Goal: Task Accomplishment & Management: Use online tool/utility

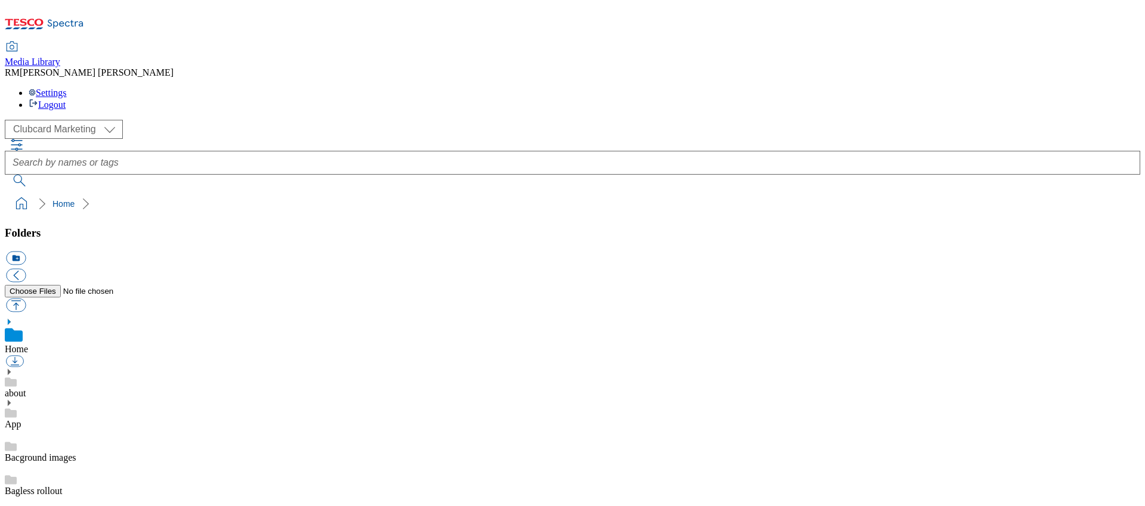
scroll to position [782, 0]
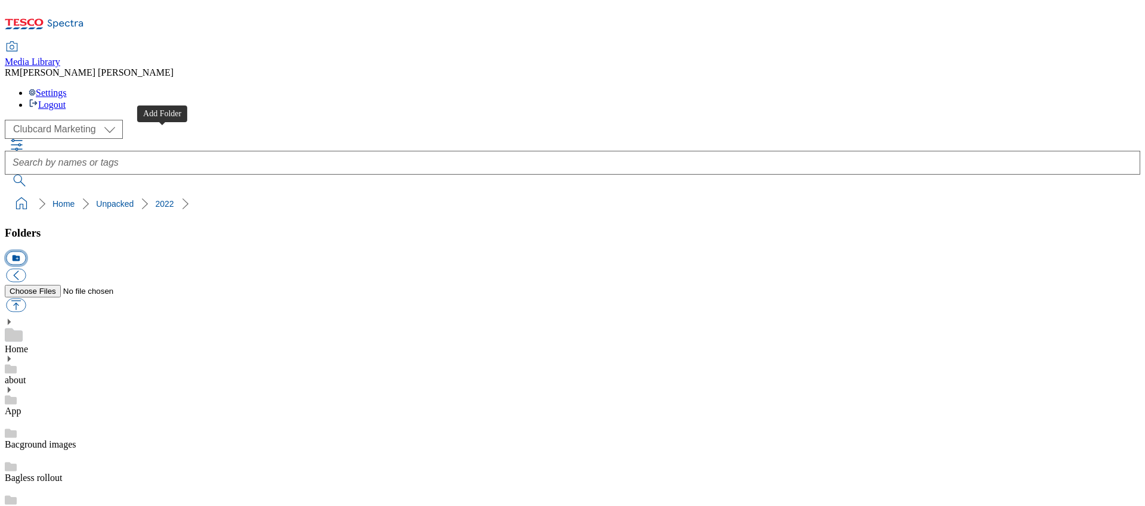
click at [26, 252] on button "icon_new_folder" at bounding box center [16, 259] width 20 height 14
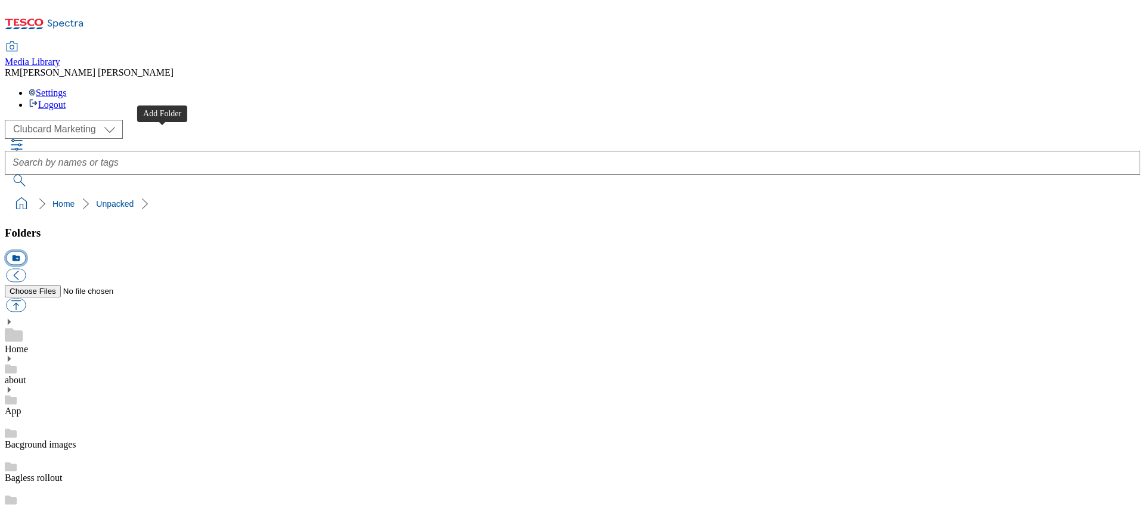
click at [26, 252] on button "icon_new_folder" at bounding box center [16, 259] width 20 height 14
type input "2025"
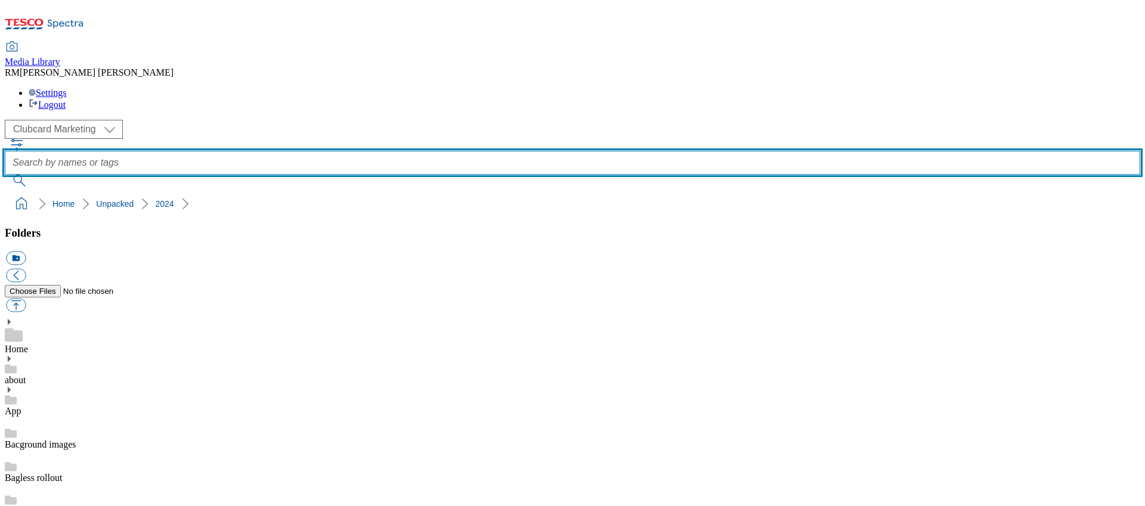
click at [453, 151] on input "text" at bounding box center [573, 163] width 1136 height 24
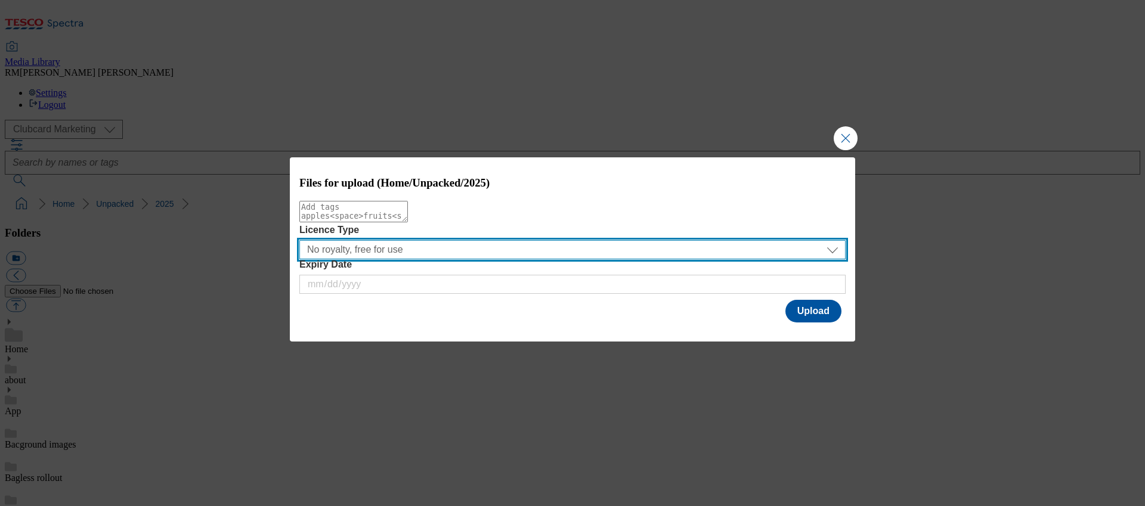
click at [506, 259] on select "No royalty, free for use All media 3 months UK only All media 6 months [GEOGRAP…" at bounding box center [572, 249] width 546 height 19
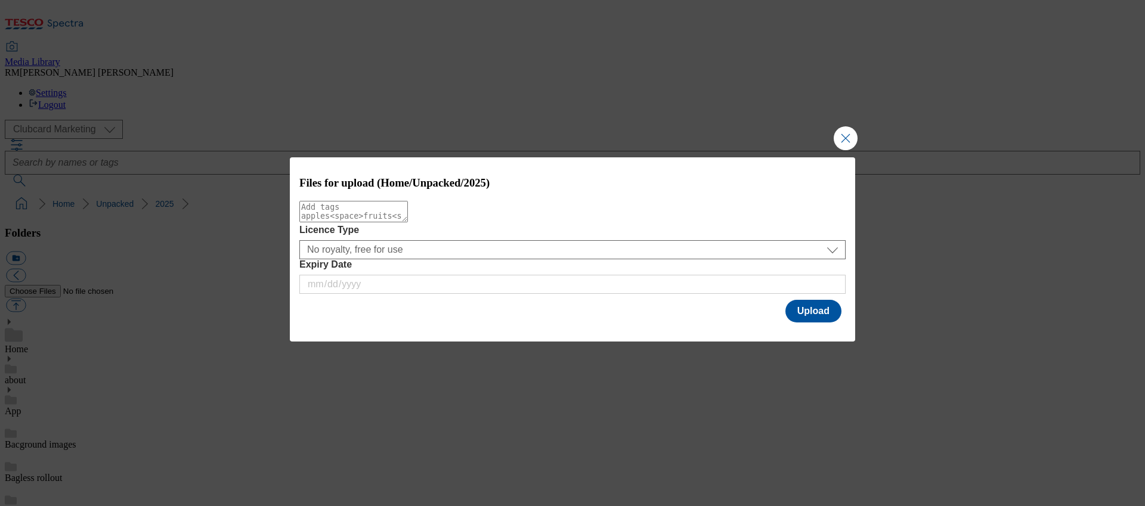
click at [570, 318] on div "Files for upload (Home/Unpacked/2025) Licence Type No royalty, free for use All…" at bounding box center [572, 241] width 565 height 168
click at [645, 292] on div "Expiry Date" at bounding box center [572, 276] width 546 height 35
click at [819, 307] on button "Upload" at bounding box center [813, 311] width 56 height 23
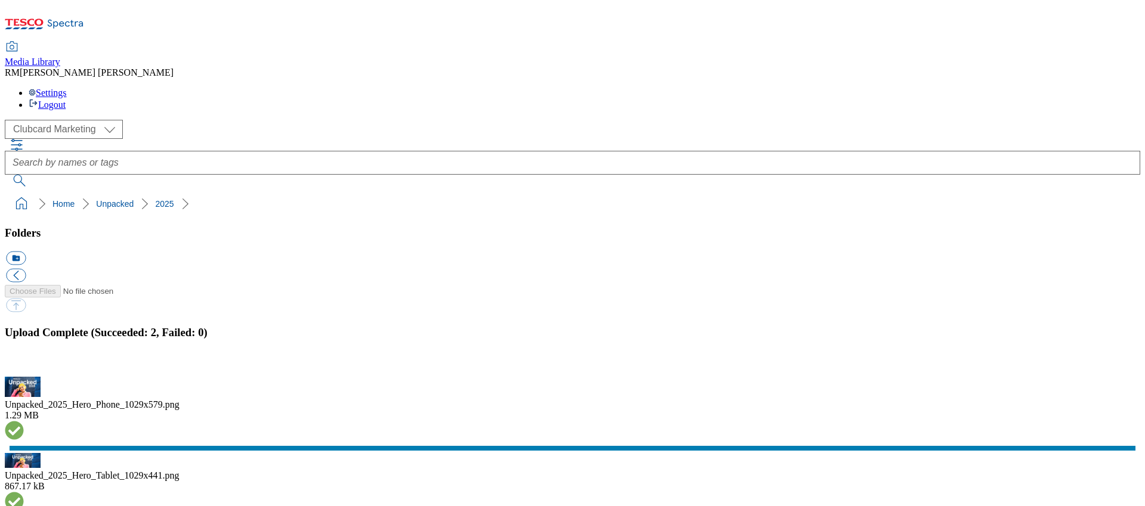
drag, startPoint x: 364, startPoint y: 218, endPoint x: 401, endPoint y: 221, distance: 36.5
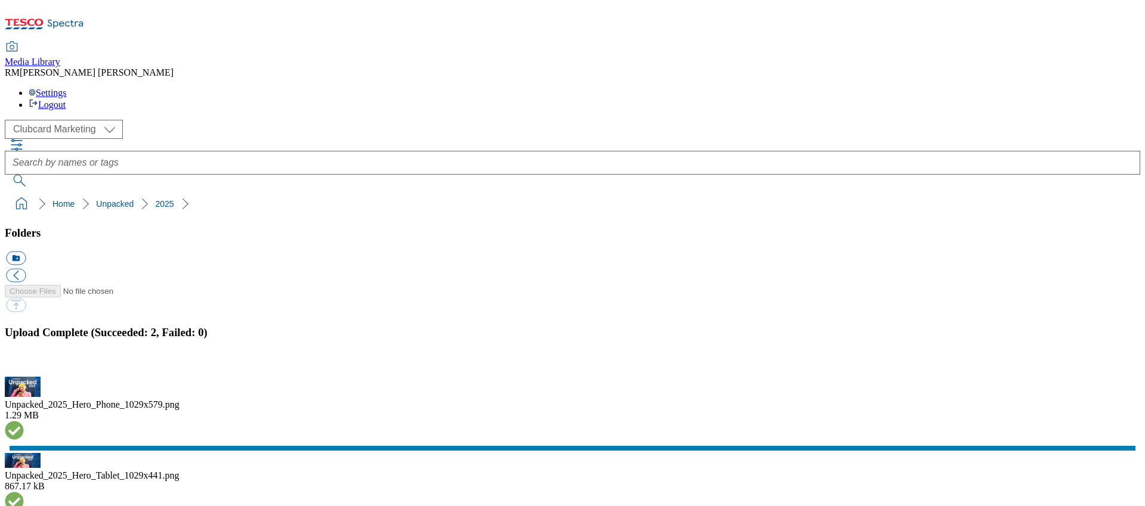
click at [26, 252] on button "icon_new_folder" at bounding box center [16, 259] width 20 height 14
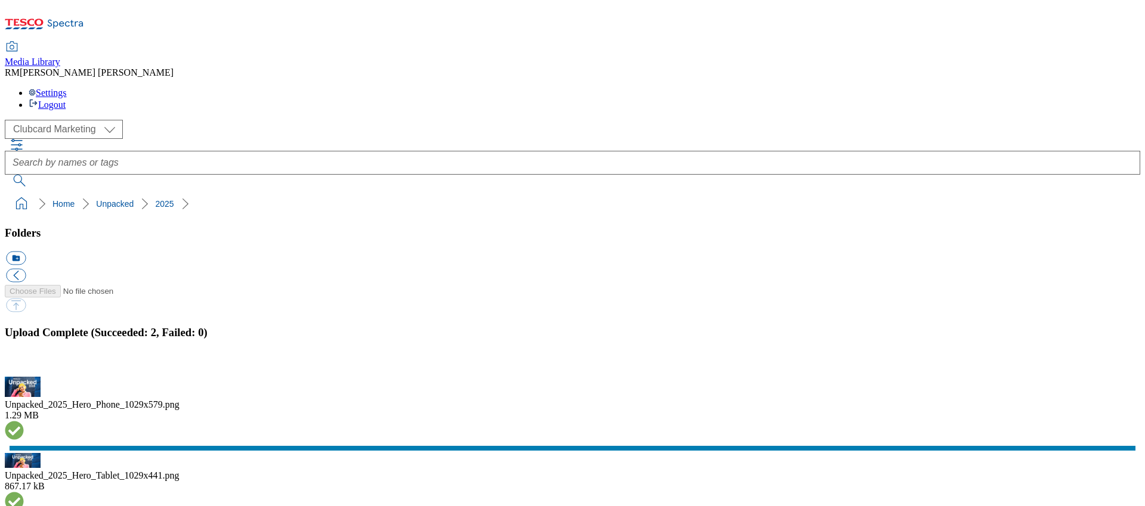
scroll to position [874, 0]
type input "A"
type input "Products"
click at [26, 252] on button "icon_new_folder" at bounding box center [16, 259] width 20 height 14
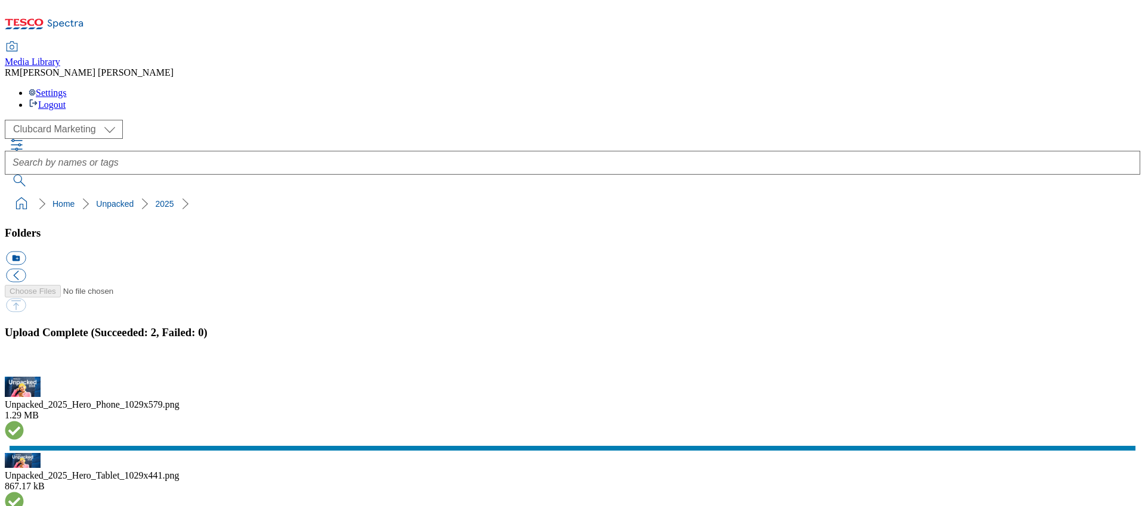
type input "Assets"
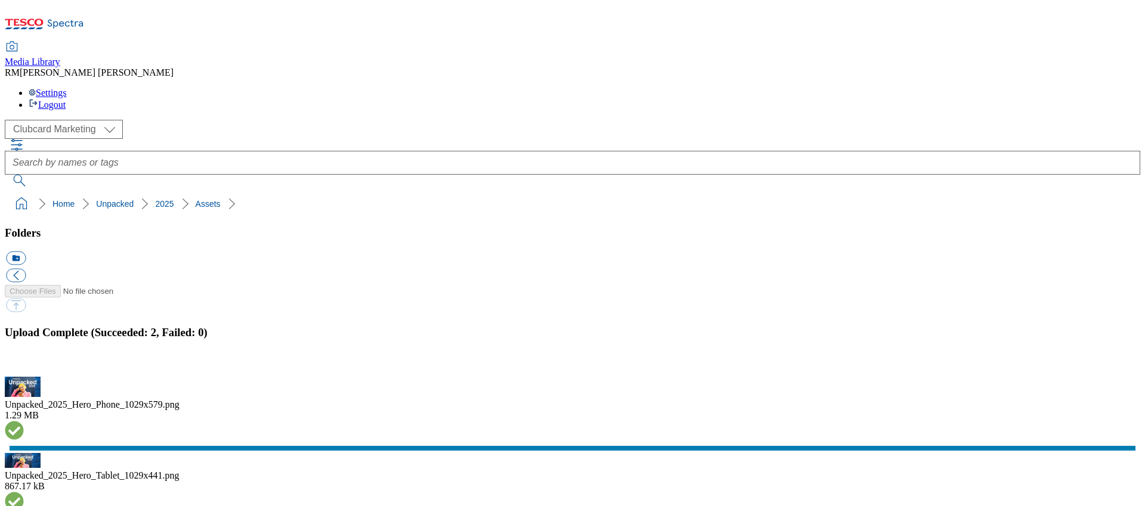
click at [24, 364] on button "button" at bounding box center [15, 369] width 18 height 11
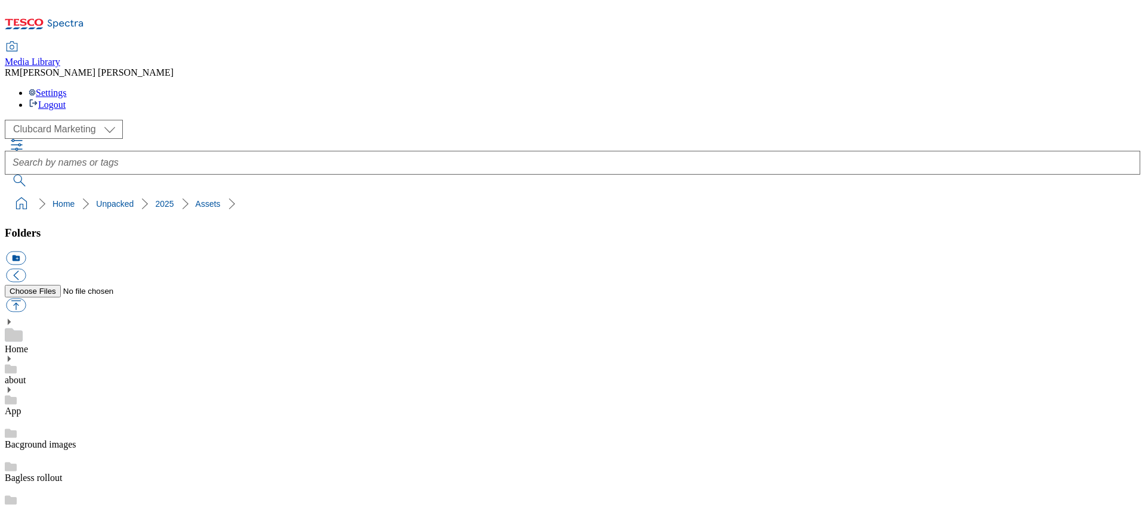
click at [26, 252] on button "icon_new_folder" at bounding box center [16, 259] width 20 height 14
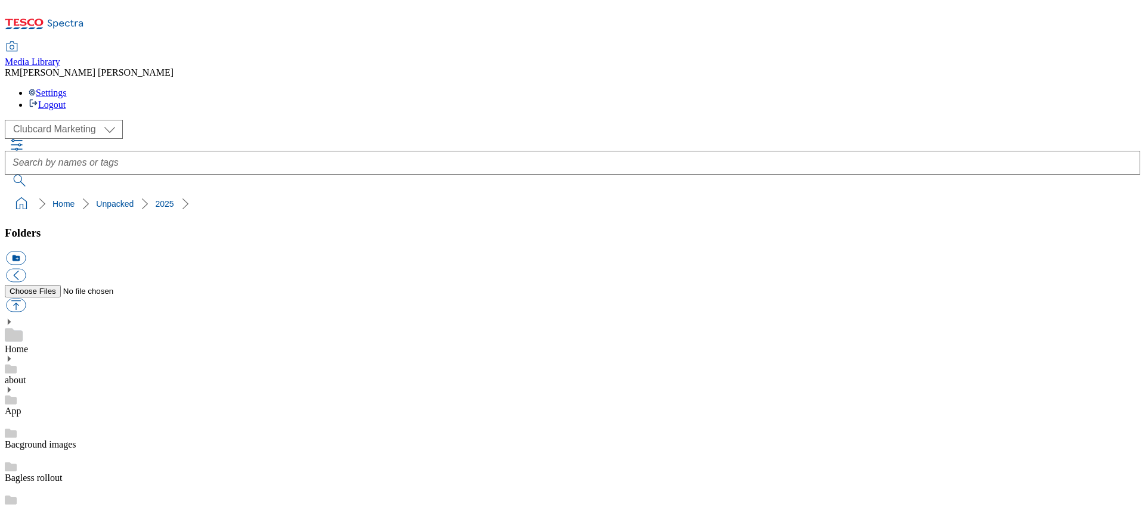
type input "Stores"
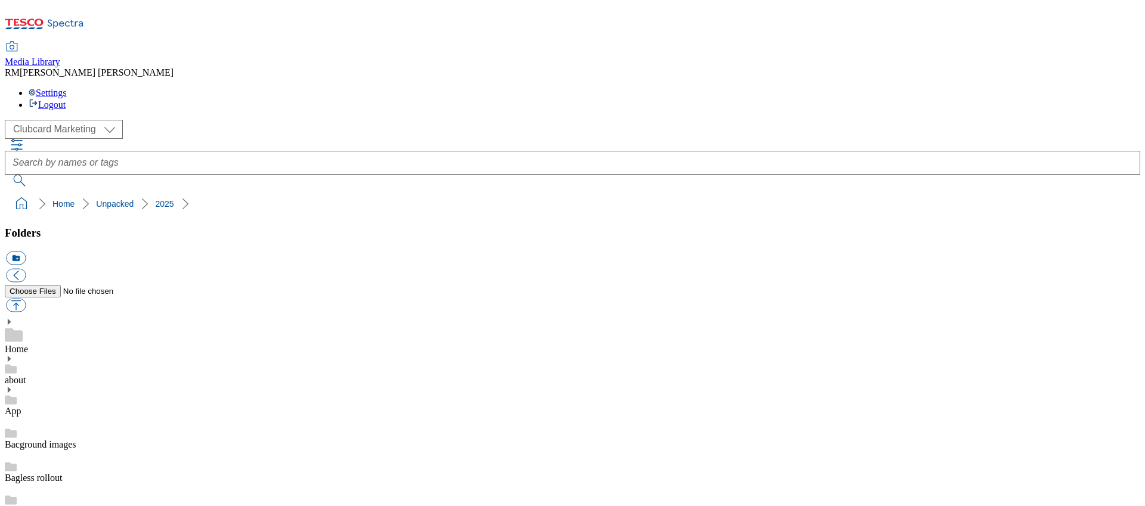
checkbox input "true"
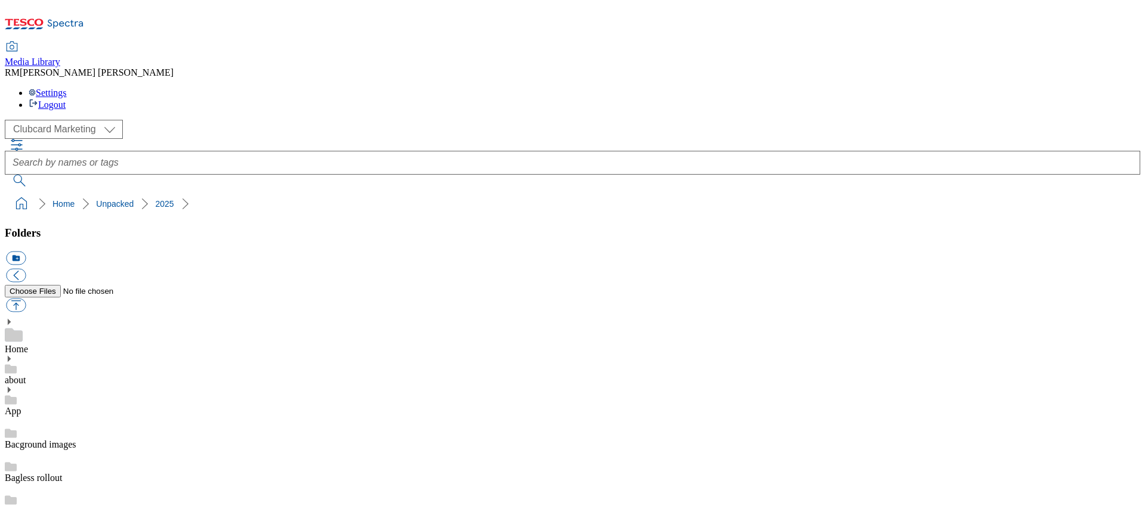
checkbox input "true"
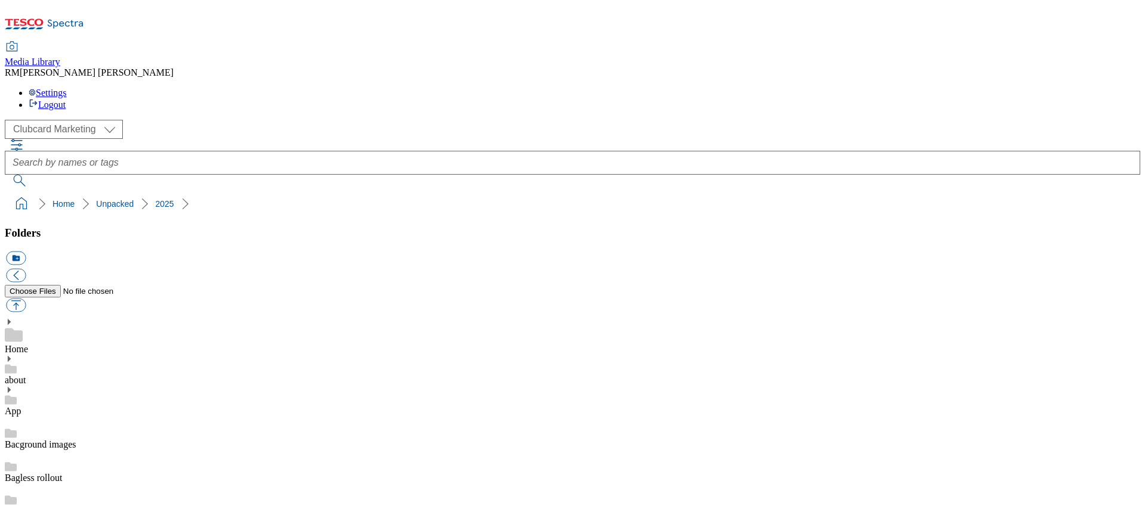
checkbox input "true"
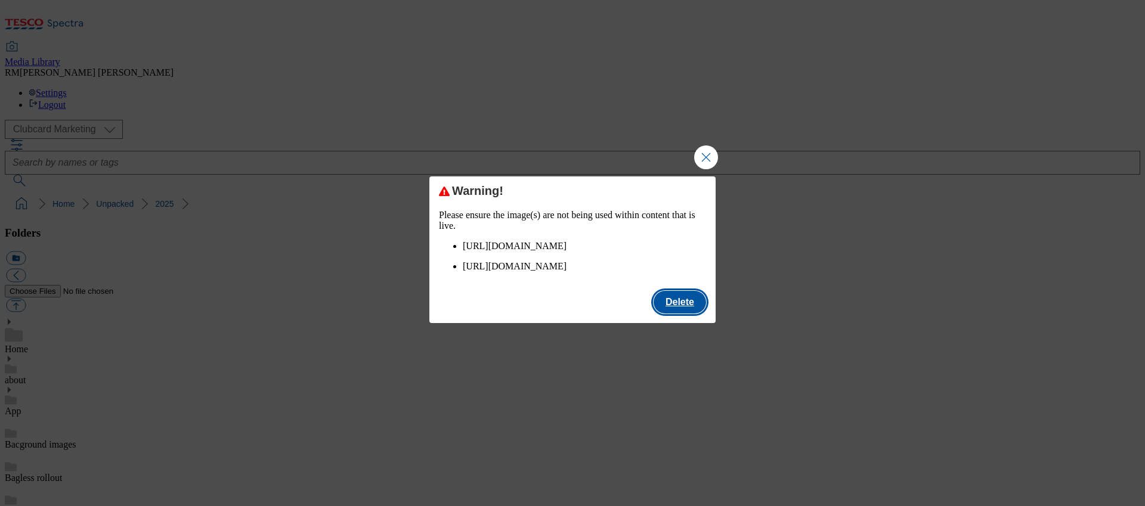
click at [678, 314] on button "Delete" at bounding box center [680, 302] width 52 height 23
checkbox input "false"
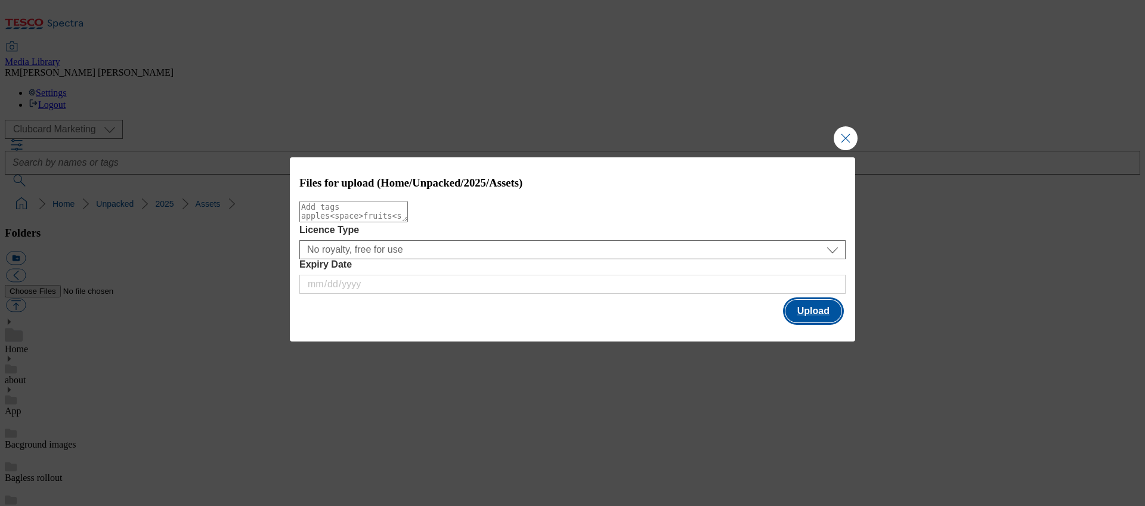
click at [799, 313] on button "Upload" at bounding box center [813, 311] width 56 height 23
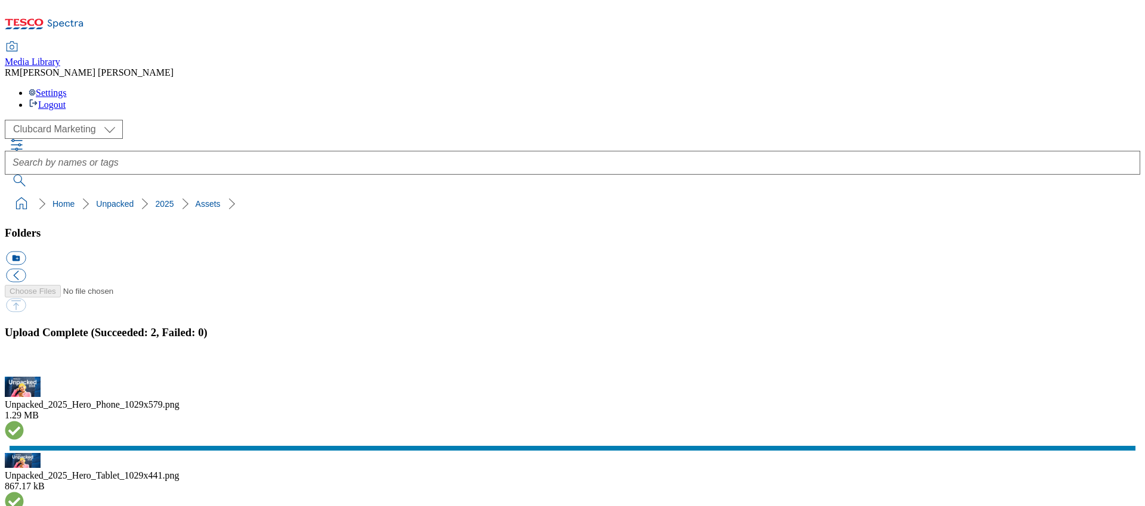
drag, startPoint x: 624, startPoint y: 377, endPoint x: 614, endPoint y: 374, distance: 10.6
drag, startPoint x: 89, startPoint y: 413, endPoint x: 106, endPoint y: 397, distance: 22.8
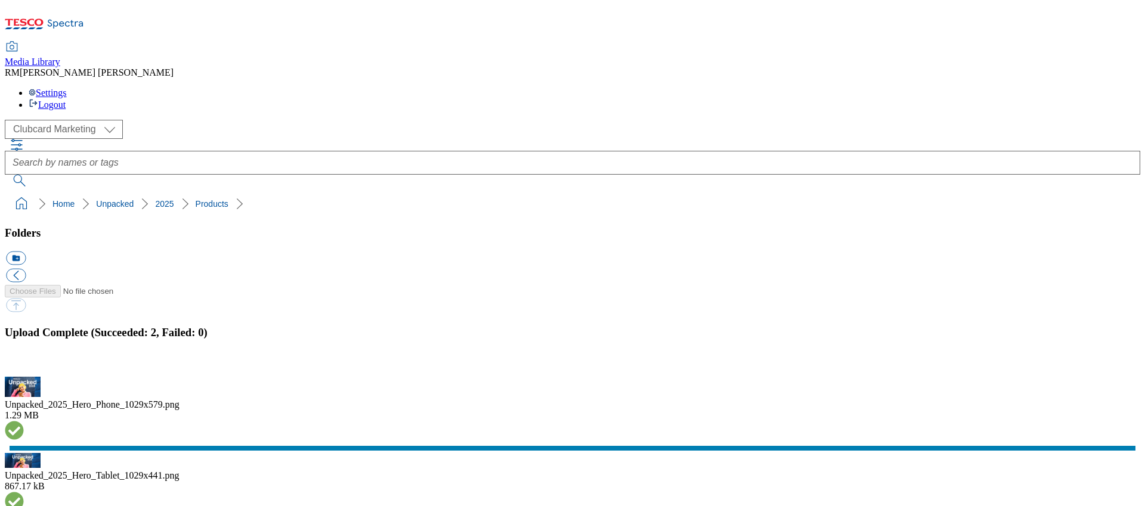
click at [24, 364] on button "button" at bounding box center [15, 369] width 18 height 11
